Goal: Find specific page/section: Find specific page/section

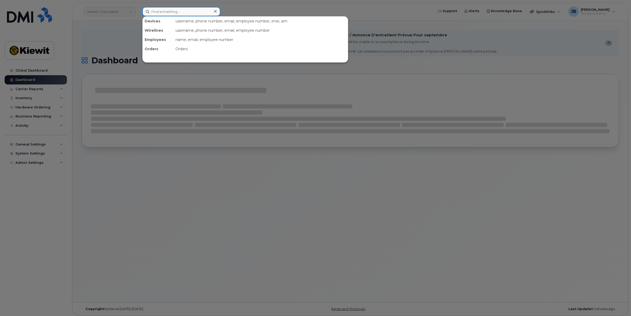
click at [162, 11] on input at bounding box center [181, 11] width 78 height 9
paste input "9132096748"
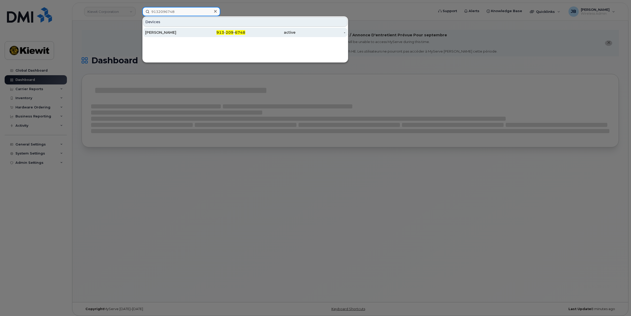
type input "9132096748"
click at [178, 31] on div "[PERSON_NAME]" at bounding box center [170, 32] width 50 height 5
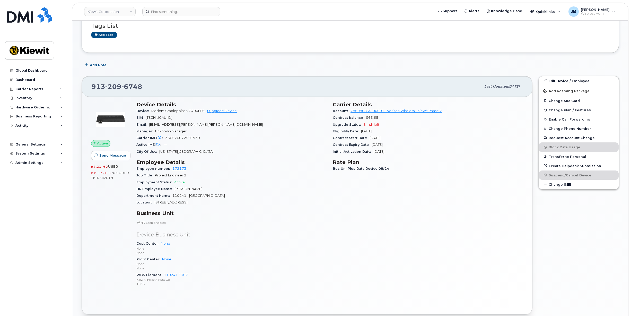
scroll to position [154, 0]
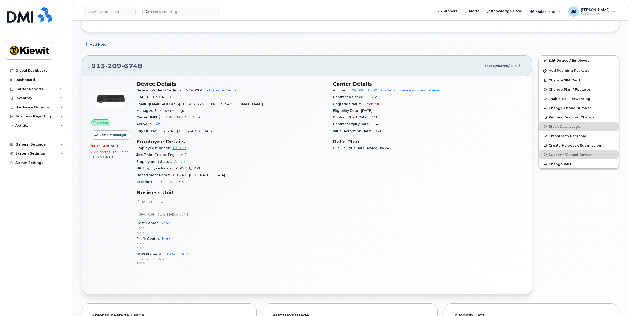
drag, startPoint x: 296, startPoint y: 145, endPoint x: 296, endPoint y: 156, distance: 11.6
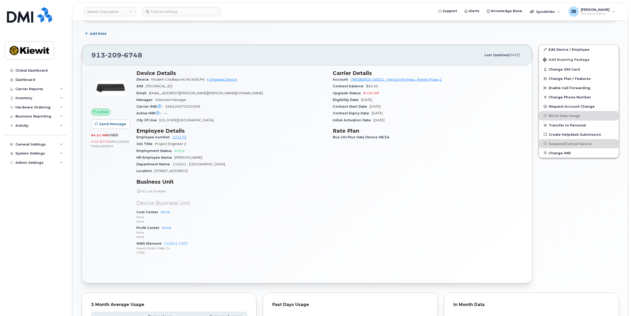
drag, startPoint x: 292, startPoint y: 134, endPoint x: 292, endPoint y: 143, distance: 8.8
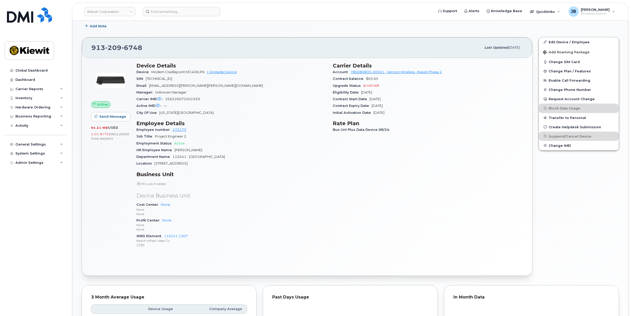
drag, startPoint x: 279, startPoint y: 134, endPoint x: 277, endPoint y: 144, distance: 10.2
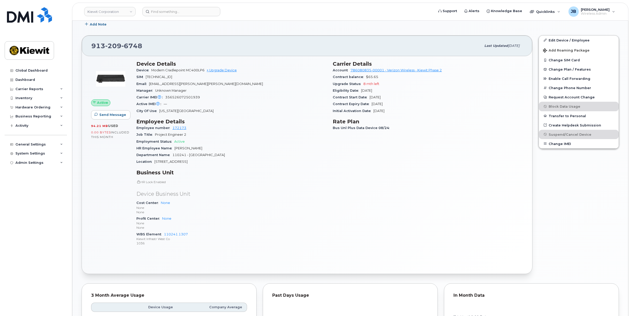
click at [260, 155] on div "Department Name 110241 - NorCal District OH" at bounding box center [231, 155] width 190 height 7
drag, startPoint x: 261, startPoint y: 164, endPoint x: 267, endPoint y: 161, distance: 6.4
click at [267, 161] on div "Location 4650 Business Center Drive" at bounding box center [231, 161] width 190 height 7
click at [160, 11] on input at bounding box center [181, 11] width 78 height 9
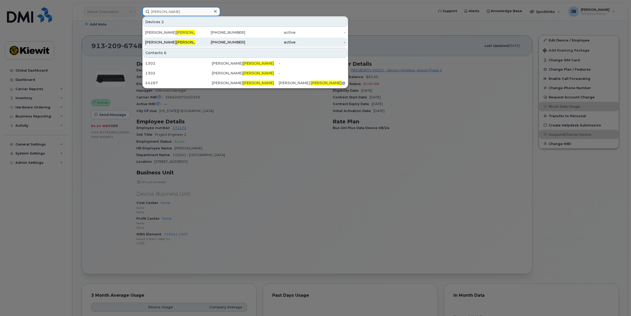
type input "winberg"
click at [170, 39] on div "Sarah Winberg" at bounding box center [170, 42] width 50 height 9
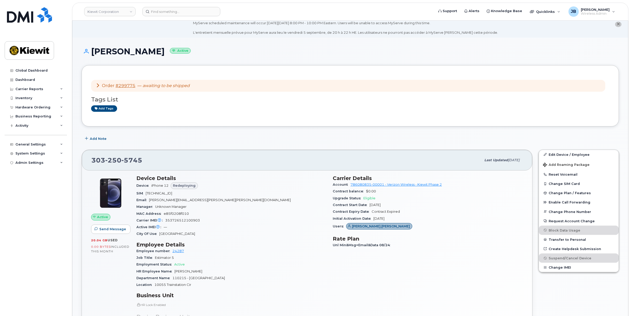
drag, startPoint x: 298, startPoint y: 203, endPoint x: 298, endPoint y: 220, distance: 17.3
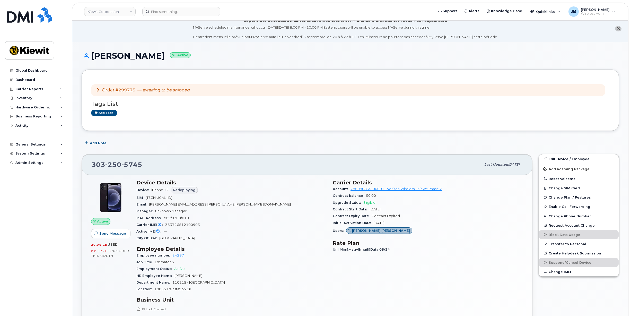
drag, startPoint x: 282, startPoint y: 193, endPoint x: 283, endPoint y: 202, distance: 8.8
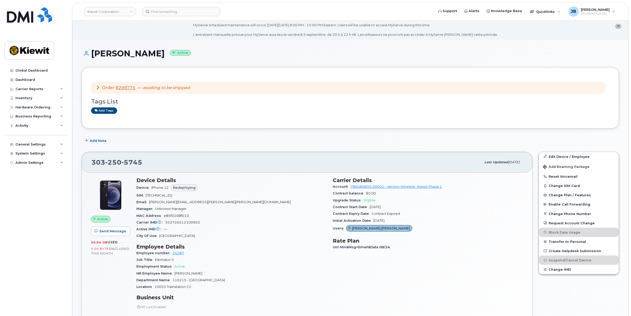
scroll to position [8, 0]
drag, startPoint x: 286, startPoint y: 191, endPoint x: 287, endPoint y: 198, distance: 6.8
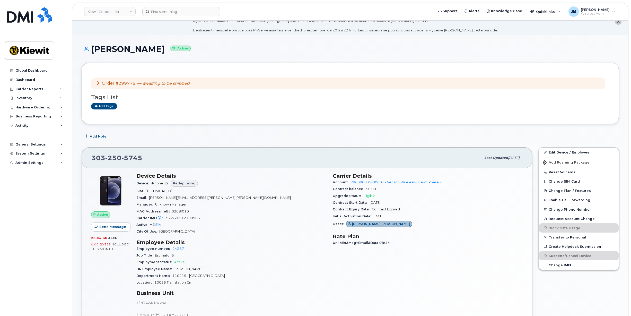
scroll to position [14, 0]
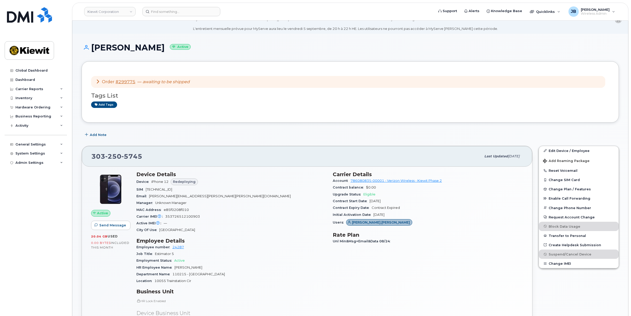
drag, startPoint x: 294, startPoint y: 182, endPoint x: 294, endPoint y: 191, distance: 9.8
click at [97, 81] on icon at bounding box center [98, 81] width 4 height 4
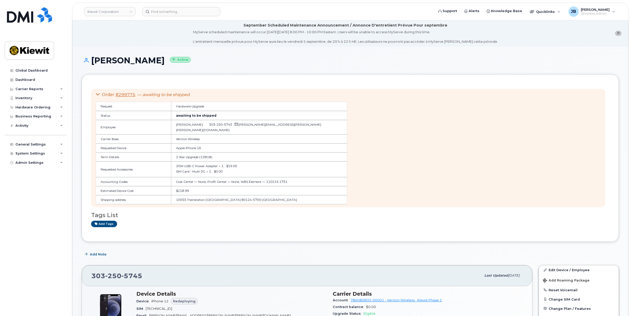
scroll to position [0, 0]
click at [98, 95] on icon at bounding box center [98, 95] width 4 height 4
